Goal: Information Seeking & Learning: Learn about a topic

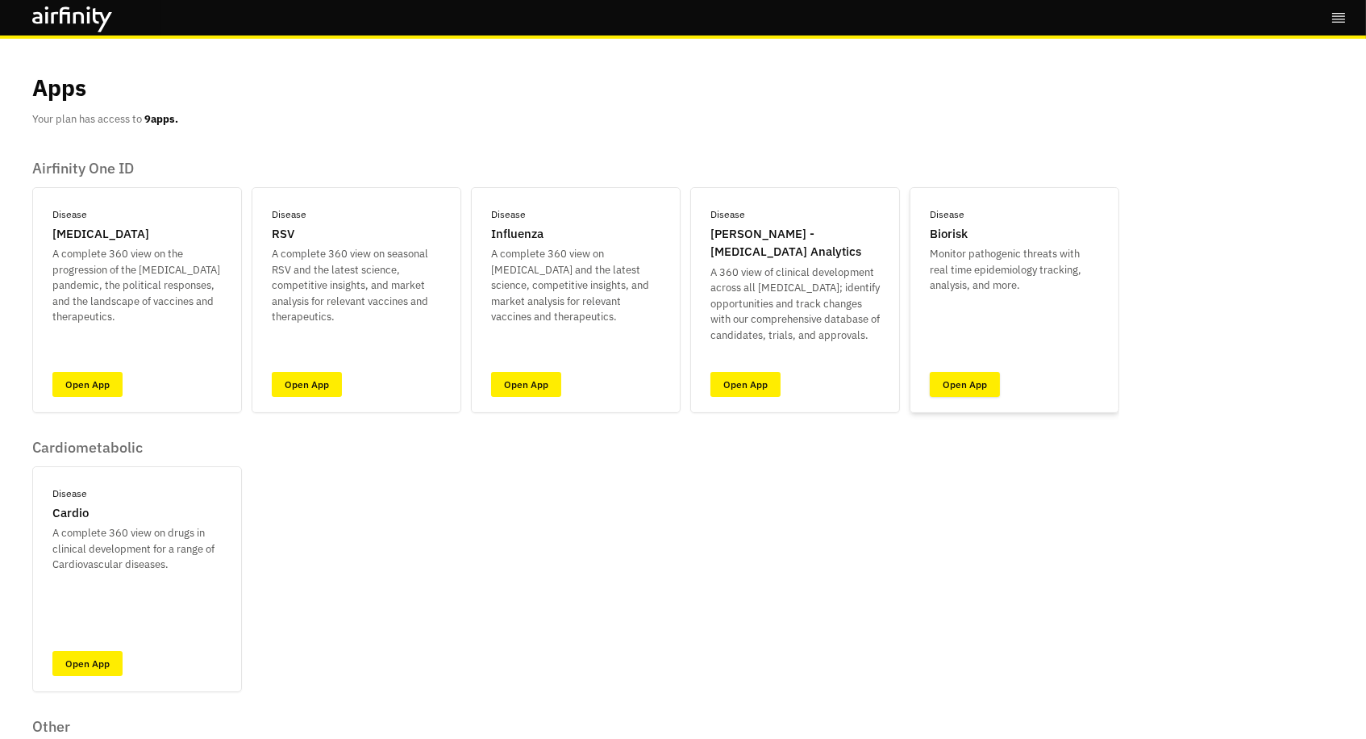
click at [961, 386] on link "Open App" at bounding box center [965, 384] width 70 height 25
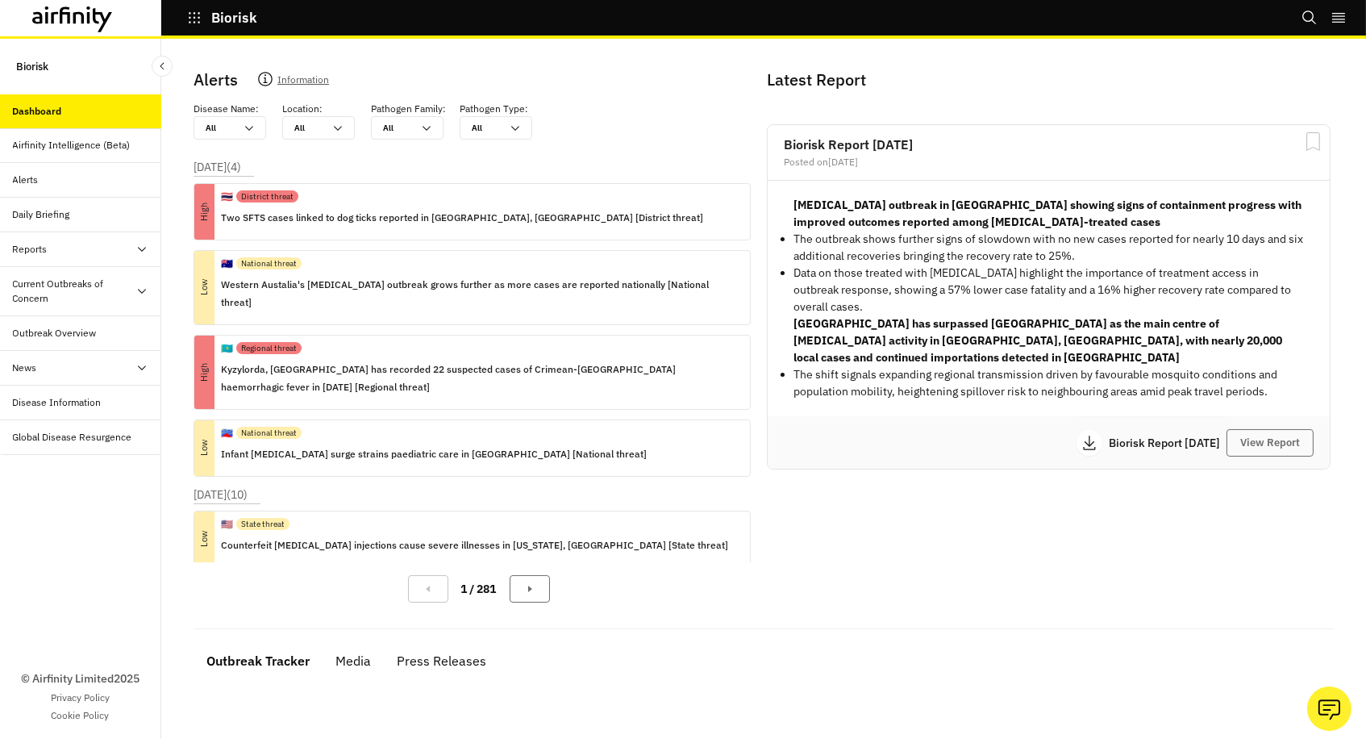
click at [115, 12] on div at bounding box center [96, 19] width 128 height 27
click at [98, 14] on icon at bounding box center [103, 20] width 19 height 24
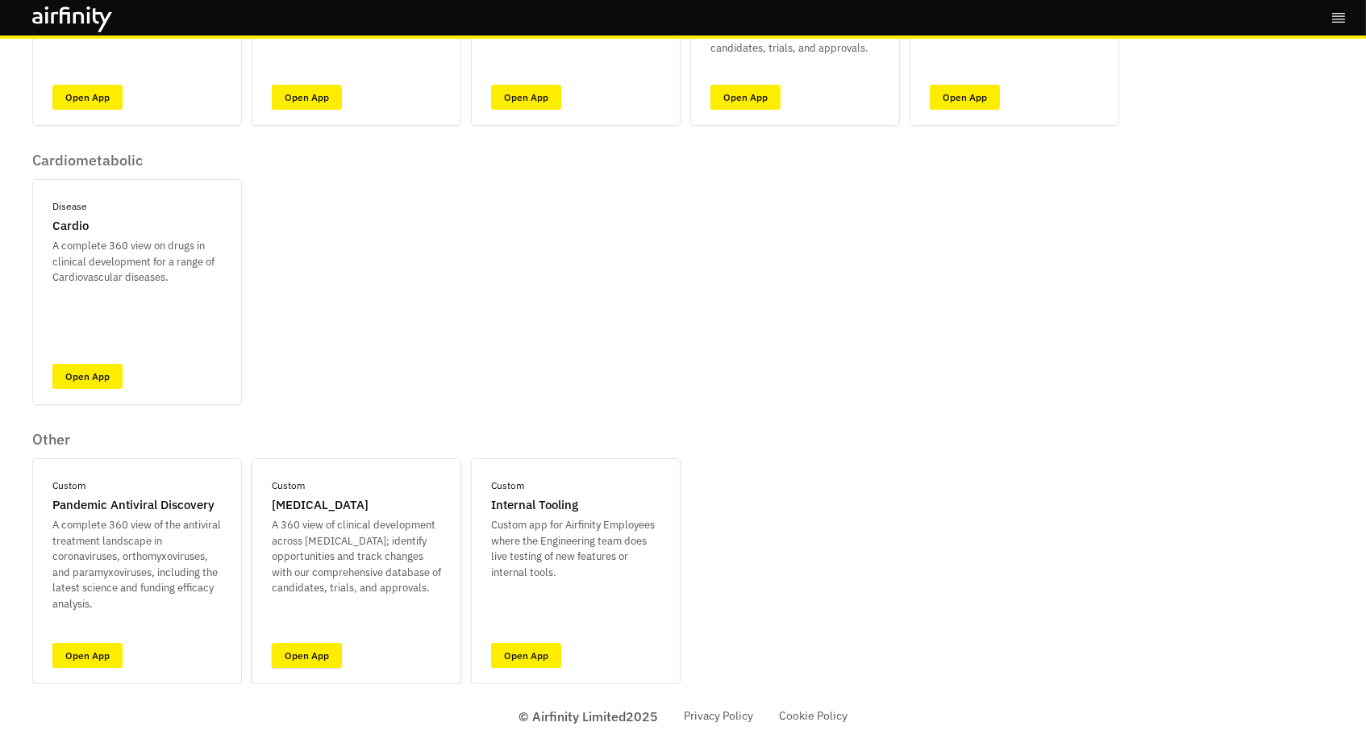
scroll to position [286, 0]
click at [294, 647] on link "Open App" at bounding box center [307, 656] width 70 height 25
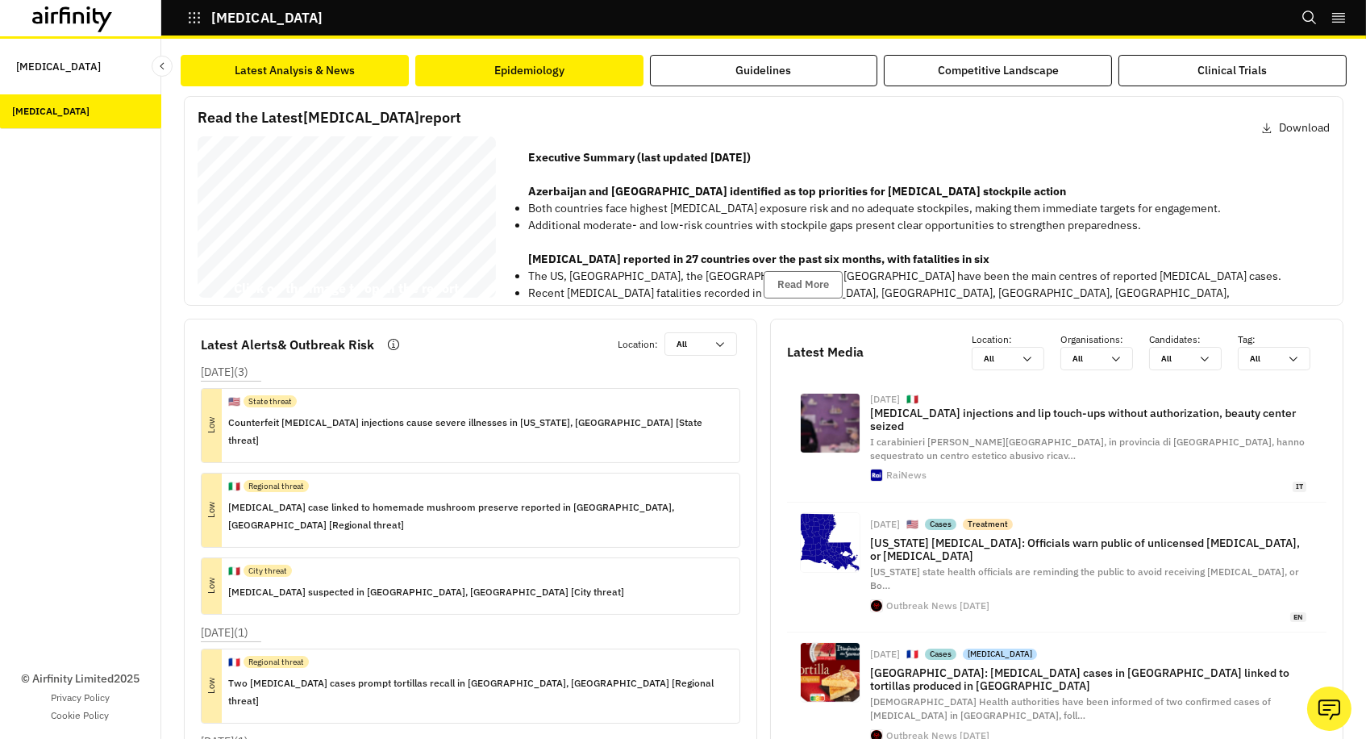
click at [507, 57] on button "Epidemiology" at bounding box center [529, 70] width 228 height 31
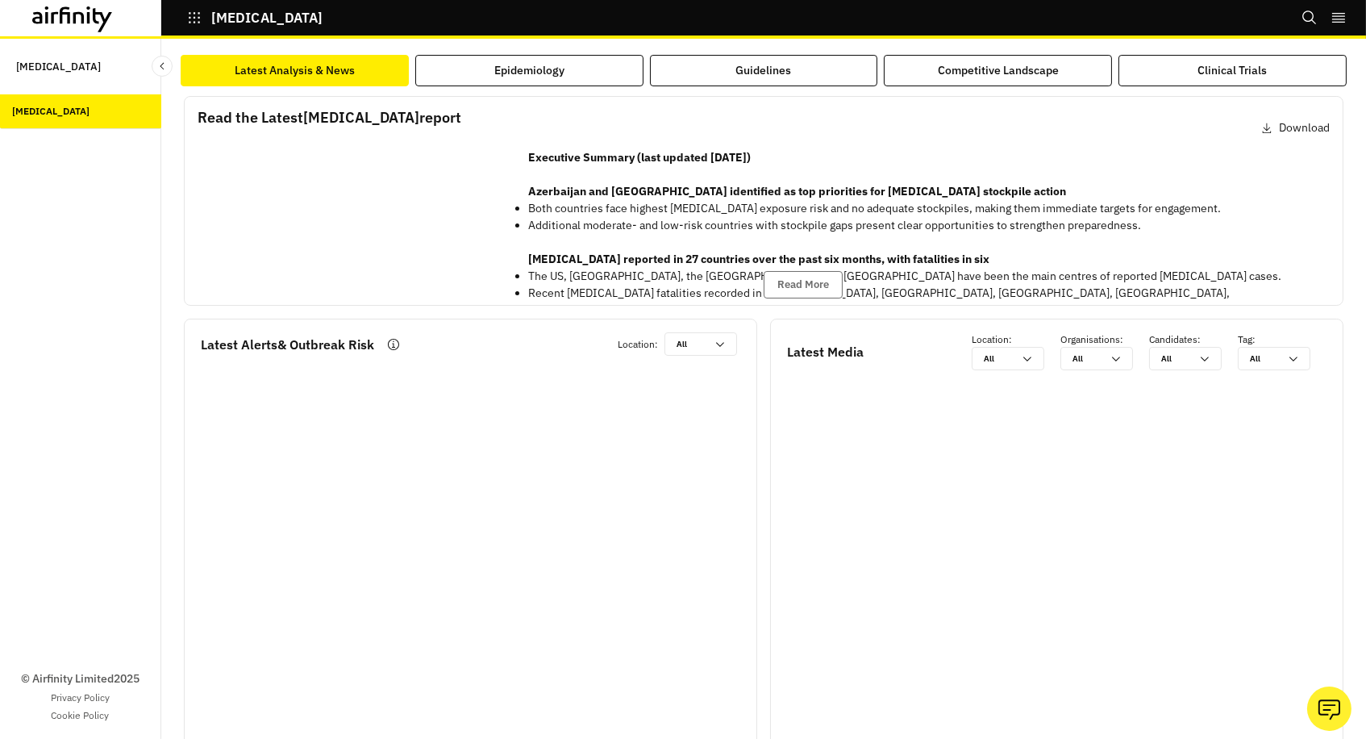
click at [352, 65] on div "Latest Analysis & News" at bounding box center [295, 70] width 120 height 17
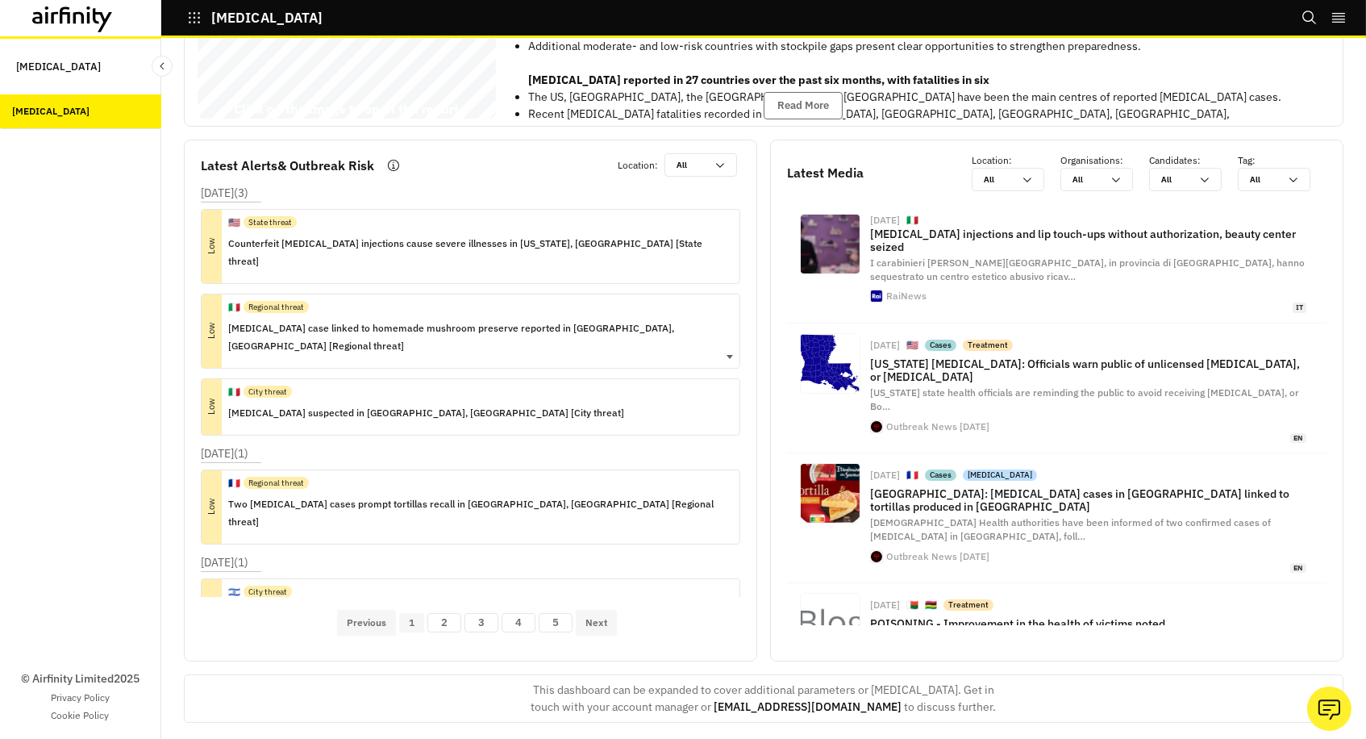
scroll to position [191, 0]
